Goal: Task Accomplishment & Management: Complete application form

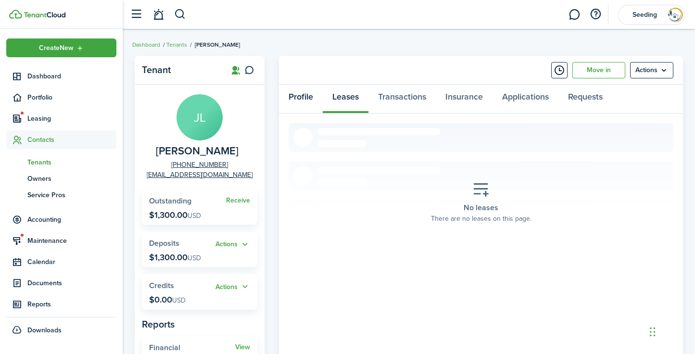
click at [302, 101] on link "Profile" at bounding box center [301, 99] width 44 height 29
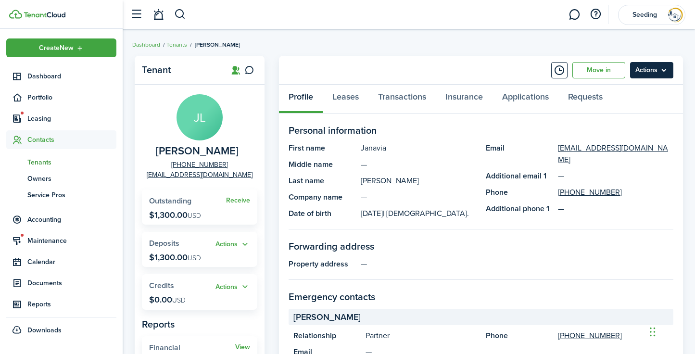
click at [660, 69] on menu-btn "Actions" at bounding box center [651, 70] width 43 height 16
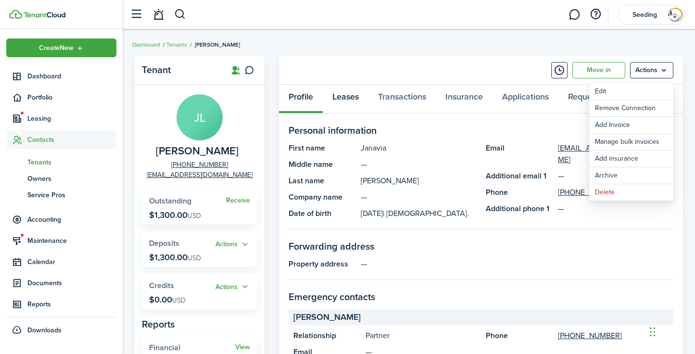
click at [337, 102] on link "Leases" at bounding box center [346, 99] width 46 height 29
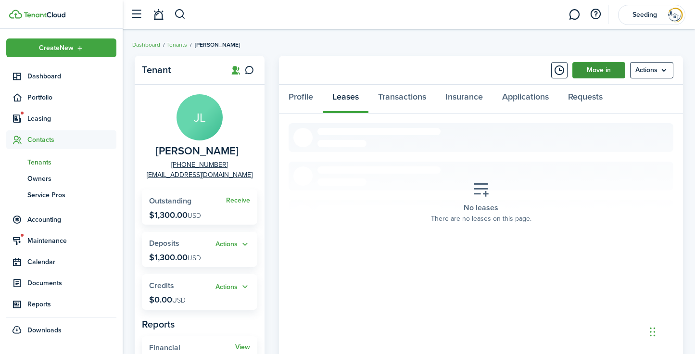
click at [599, 75] on link "Move in" at bounding box center [599, 70] width 53 height 16
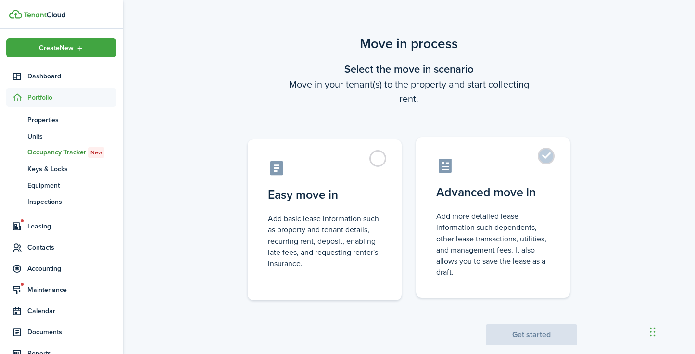
click at [552, 161] on label "Advanced move in Add more detailed lease information such dependents, other lea…" at bounding box center [493, 217] width 154 height 161
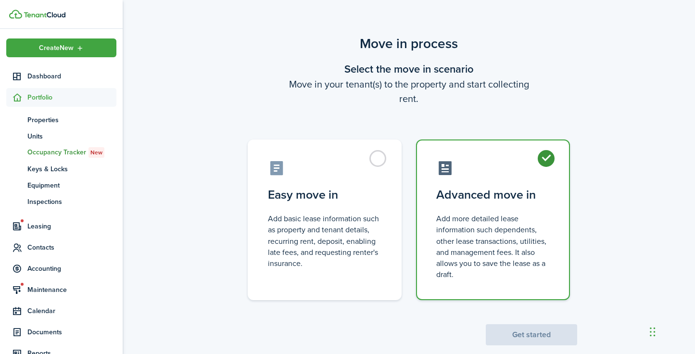
radio input "true"
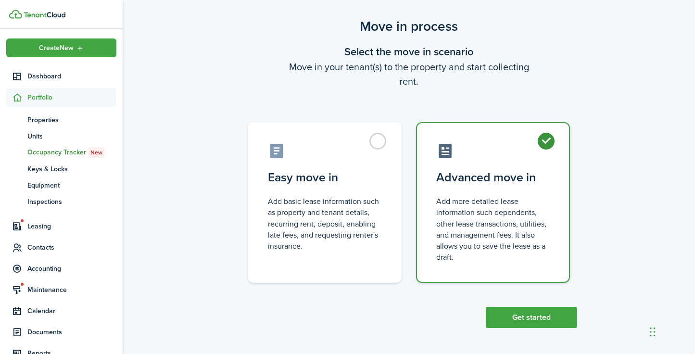
click at [257, 73] on wizard-step-header-description "Move in your tenant(s) to the property and start collecting rent." at bounding box center [409, 74] width 337 height 29
click at [38, 247] on span "Contacts" at bounding box center [71, 248] width 89 height 10
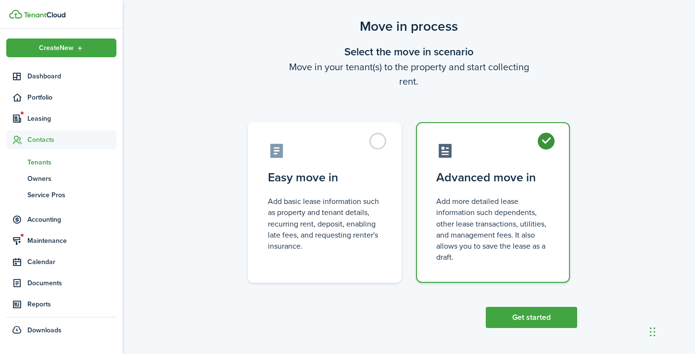
click at [41, 162] on span "Tenants" at bounding box center [71, 162] width 89 height 10
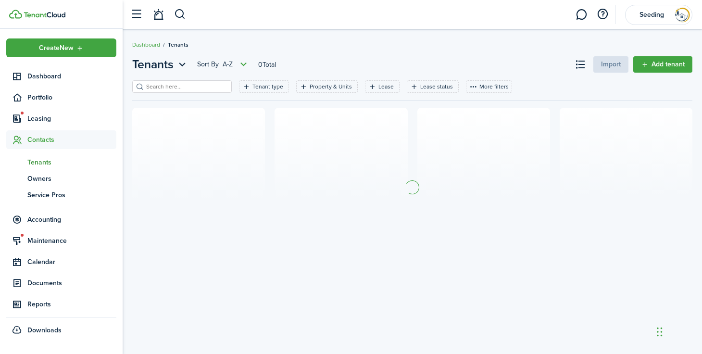
click at [164, 88] on input "search" at bounding box center [186, 86] width 85 height 9
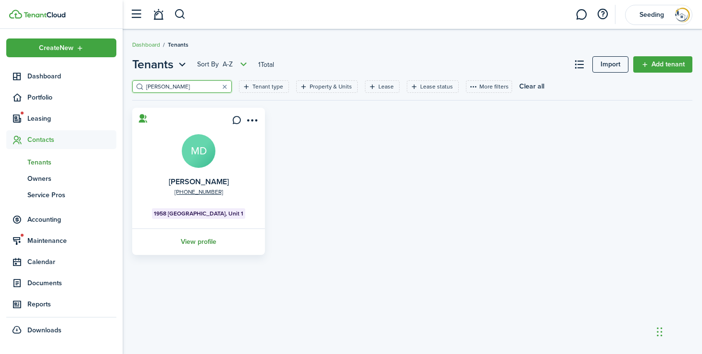
type input "[PERSON_NAME]"
click at [189, 241] on link "View profile" at bounding box center [199, 242] width 136 height 26
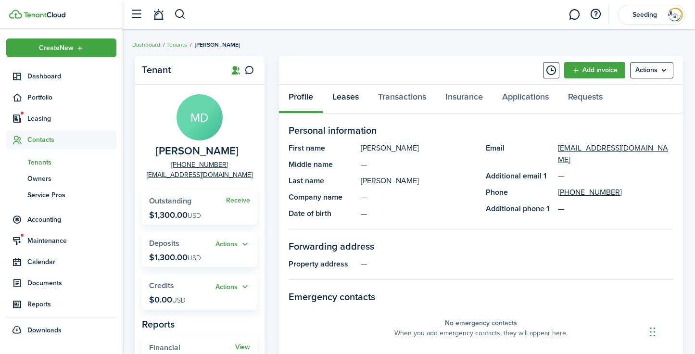
click at [345, 97] on link "Leases" at bounding box center [346, 99] width 46 height 29
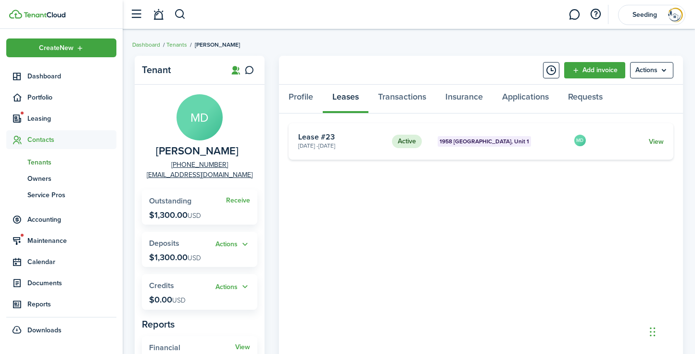
click at [653, 140] on link "View" at bounding box center [656, 142] width 15 height 10
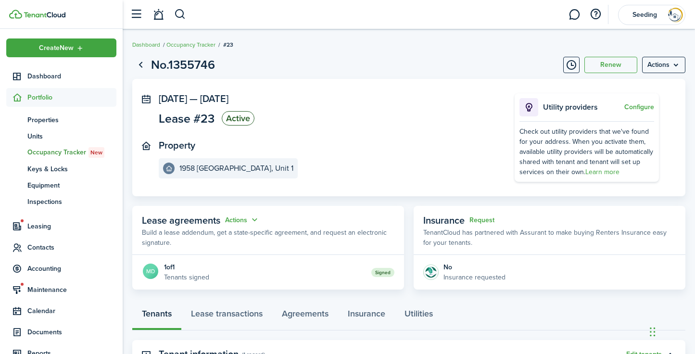
scroll to position [252, 0]
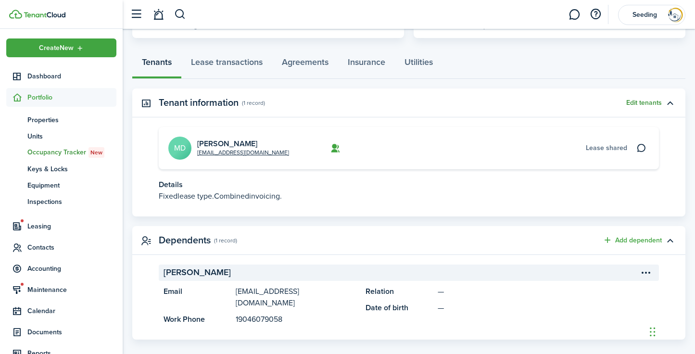
click at [638, 101] on button "Edit tenants" at bounding box center [644, 103] width 36 height 8
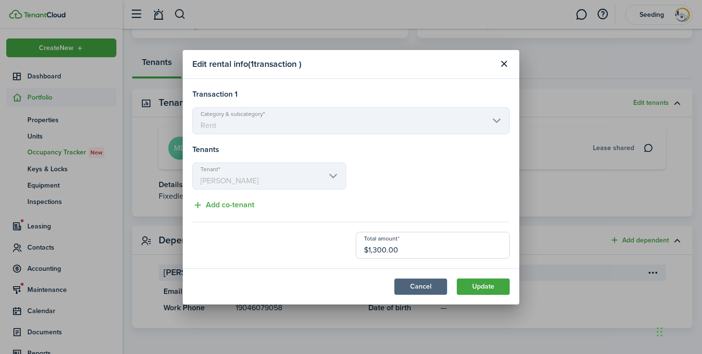
click at [409, 287] on button "Cancel" at bounding box center [421, 287] width 53 height 16
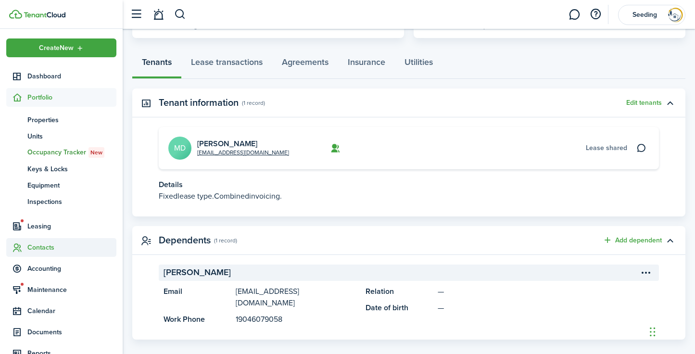
click at [38, 250] on span "Contacts" at bounding box center [71, 248] width 89 height 10
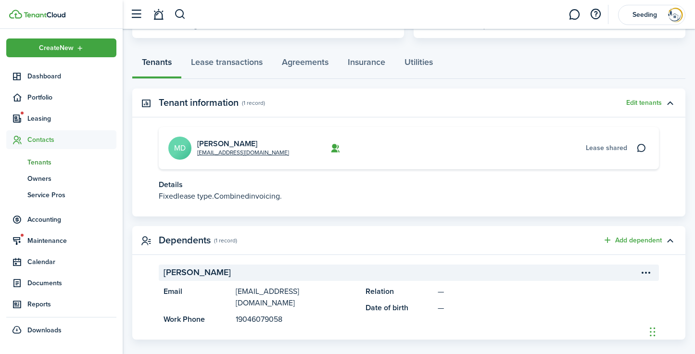
click at [38, 162] on span "Tenants" at bounding box center [71, 162] width 89 height 10
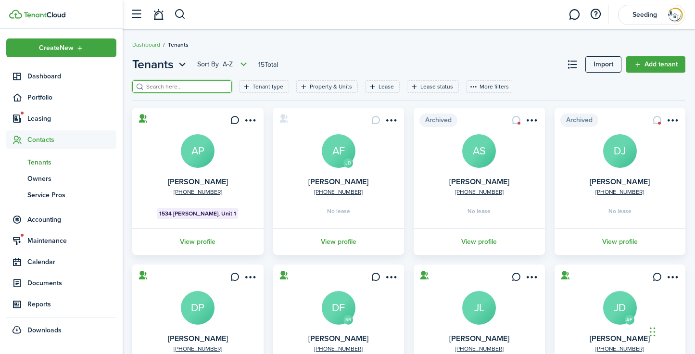
click at [178, 88] on input "search" at bounding box center [186, 86] width 85 height 9
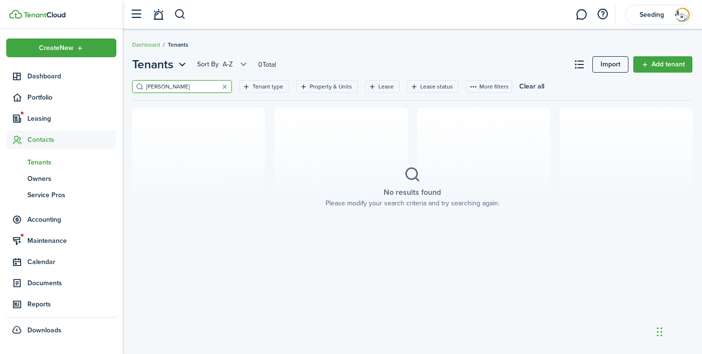
click at [189, 88] on input "[PERSON_NAME]" at bounding box center [186, 86] width 85 height 9
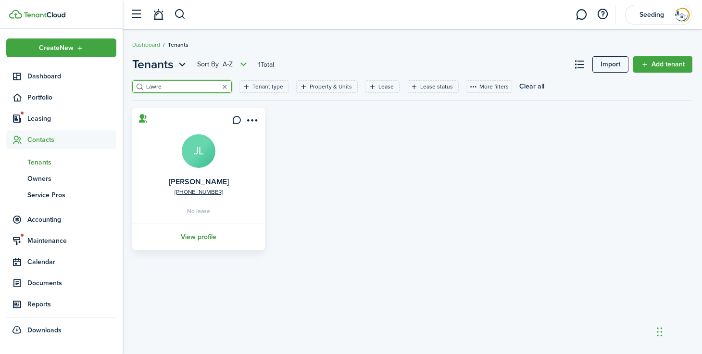
type input "Lawre"
click at [203, 234] on link "View profile" at bounding box center [199, 237] width 136 height 26
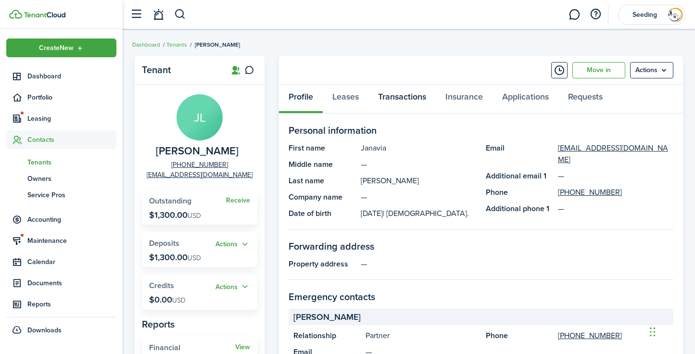
click at [414, 99] on link "Transactions" at bounding box center [402, 99] width 67 height 29
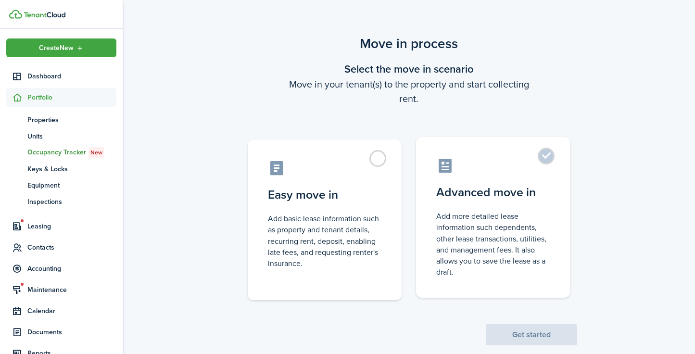
click at [546, 158] on label "Advanced move in Add more detailed lease information such dependents, other lea…" at bounding box center [493, 217] width 154 height 161
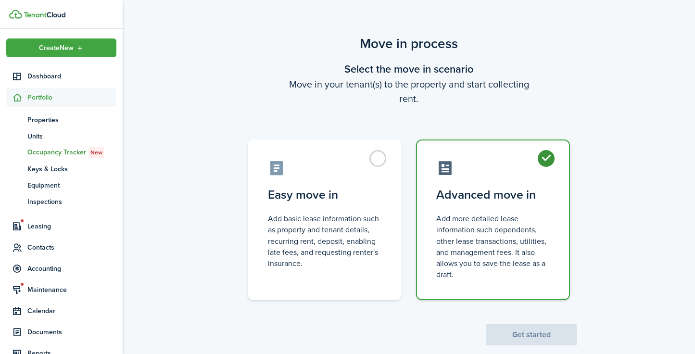
radio input "true"
click at [525, 333] on button "Get started" at bounding box center [531, 334] width 91 height 21
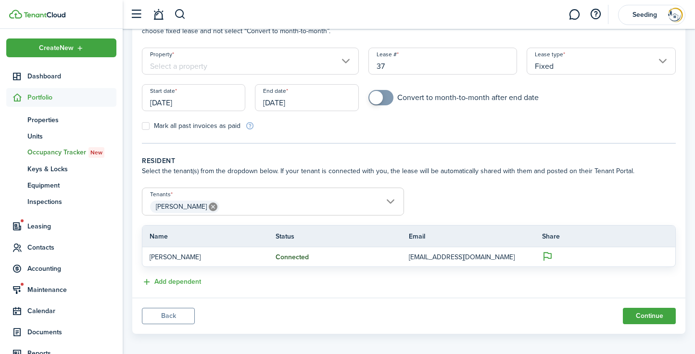
scroll to position [86, 0]
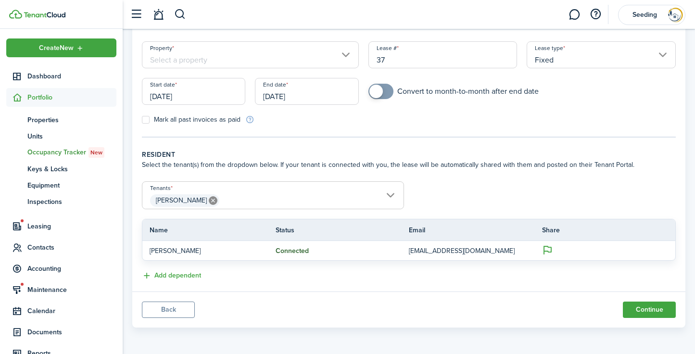
click at [482, 204] on form "Tenants Janavia Lawrence Janavia Lawrence Name Status Email Share Janavia Lawre…" at bounding box center [409, 220] width 544 height 79
click at [644, 13] on span "Seeding" at bounding box center [645, 15] width 38 height 7
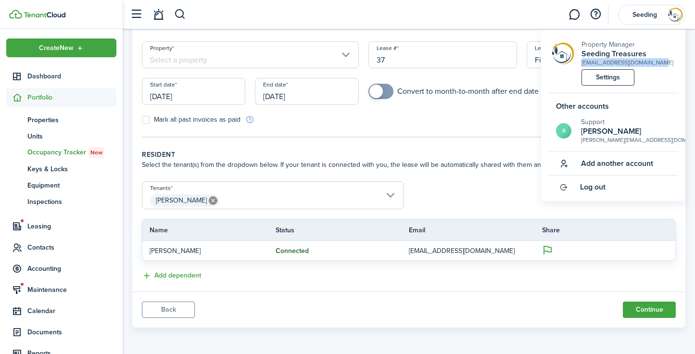
copy div "admin@seedingtreasures.org"
click at [642, 13] on span "Seeding" at bounding box center [645, 15] width 38 height 7
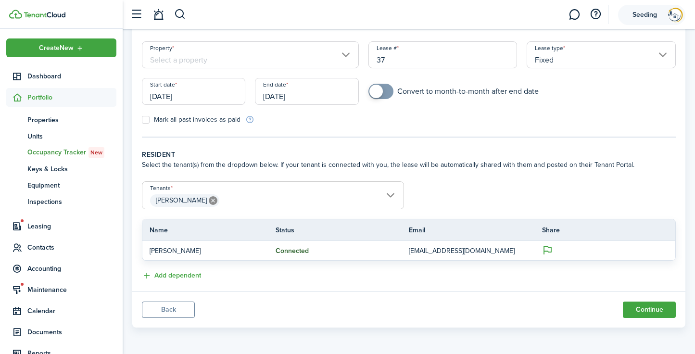
click at [642, 13] on span "Seeding" at bounding box center [645, 15] width 38 height 7
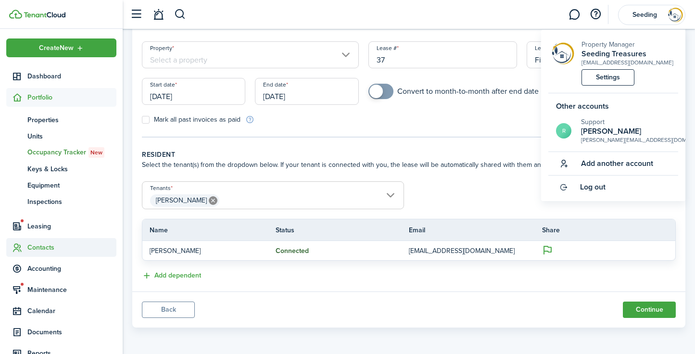
click at [37, 245] on span "Contacts" at bounding box center [71, 248] width 89 height 10
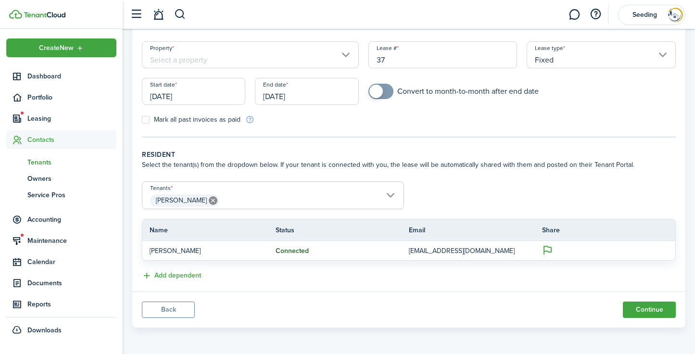
click at [44, 163] on span "Tenants" at bounding box center [71, 162] width 89 height 10
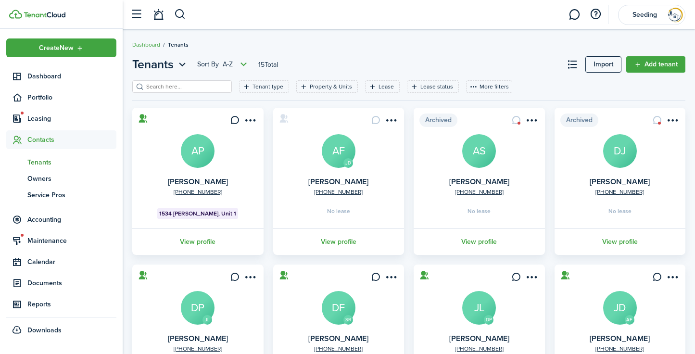
click at [161, 87] on input "search" at bounding box center [186, 86] width 85 height 9
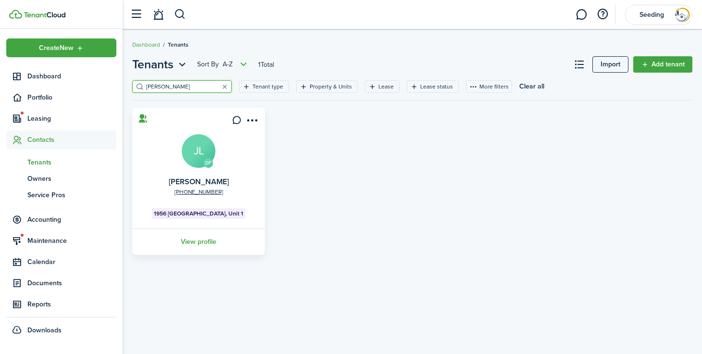
type input "laws"
drag, startPoint x: 175, startPoint y: 88, endPoint x: 199, endPoint y: 242, distance: 155.8
click at [199, 242] on link "View profile" at bounding box center [199, 242] width 136 height 26
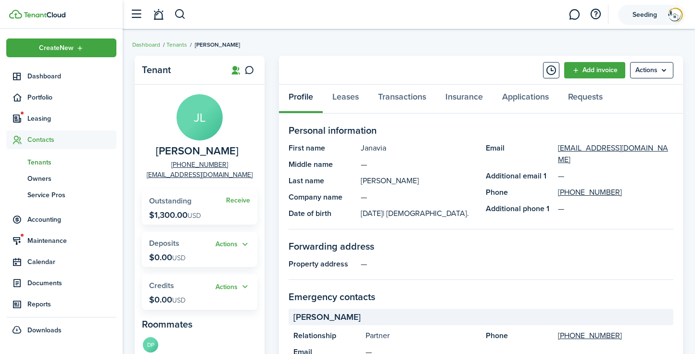
click at [648, 13] on span "Seeding" at bounding box center [645, 15] width 38 height 7
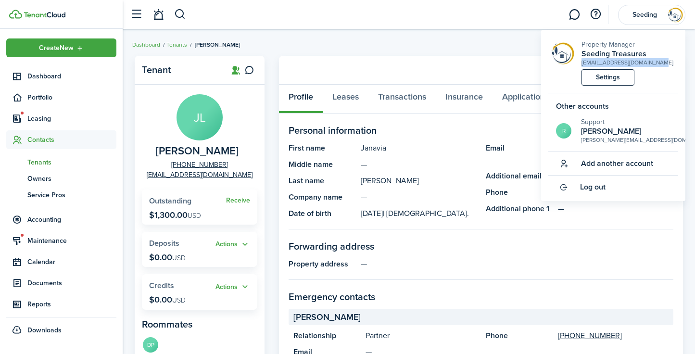
copy div "admin@seedingtreasures.org"
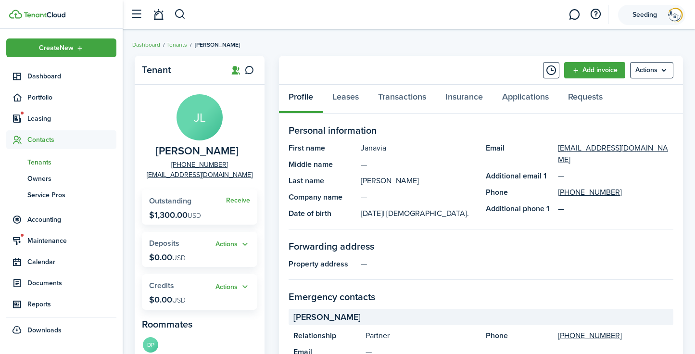
click at [641, 16] on span "Seeding" at bounding box center [645, 15] width 38 height 7
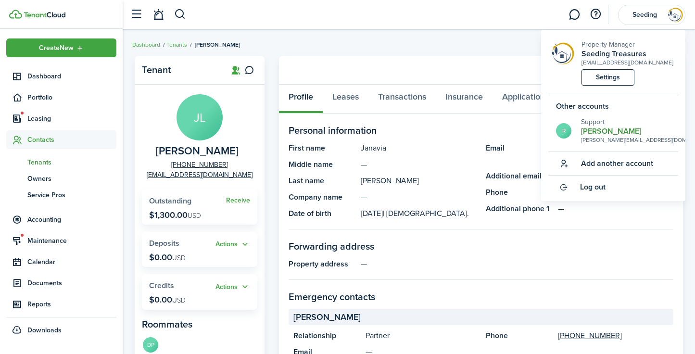
click at [592, 131] on h2 "Rob" at bounding box center [641, 131] width 120 height 9
